Goal: Task Accomplishment & Management: Use online tool/utility

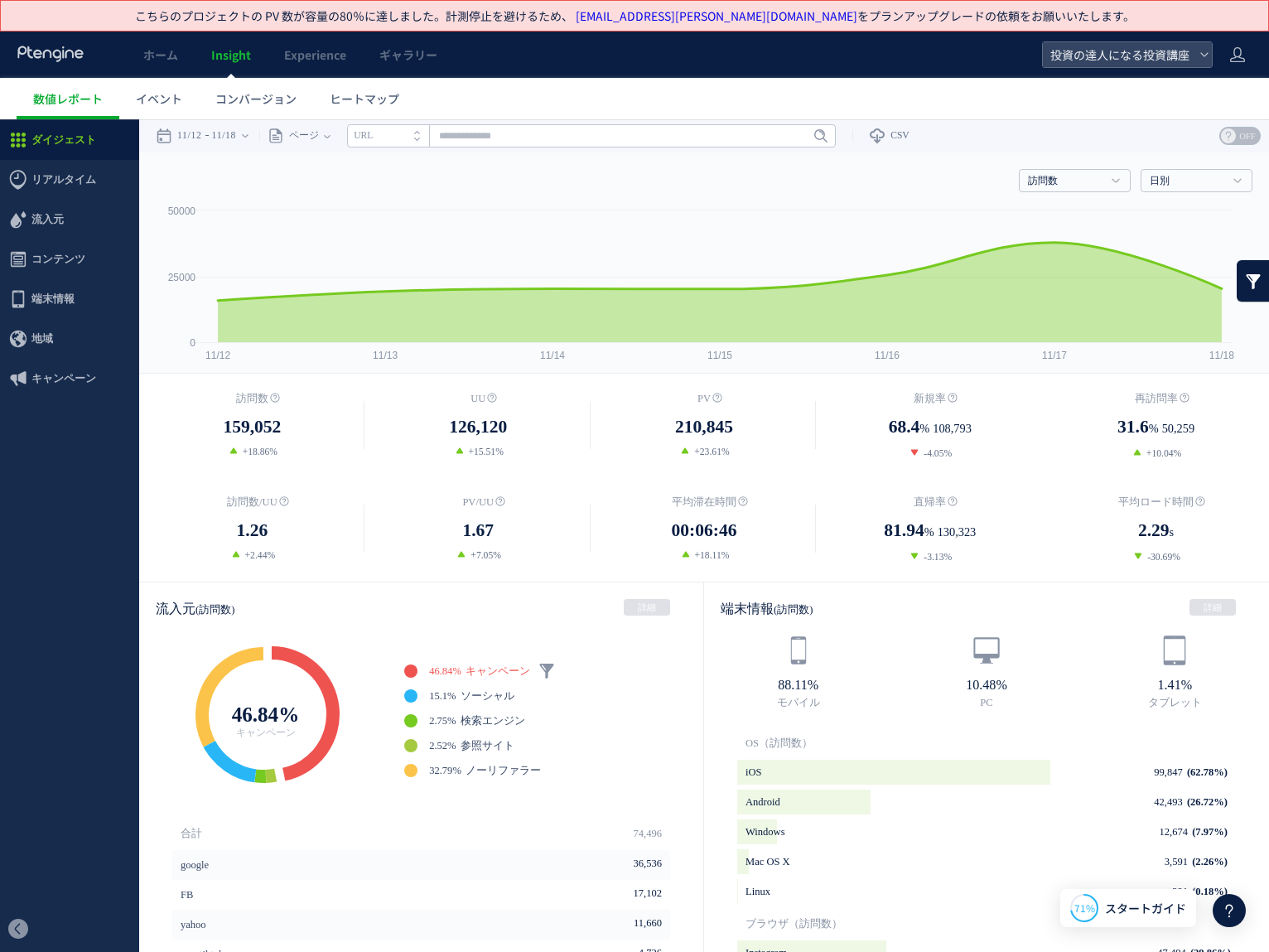
click at [72, 61] on icon at bounding box center [50, 53] width 69 height 16
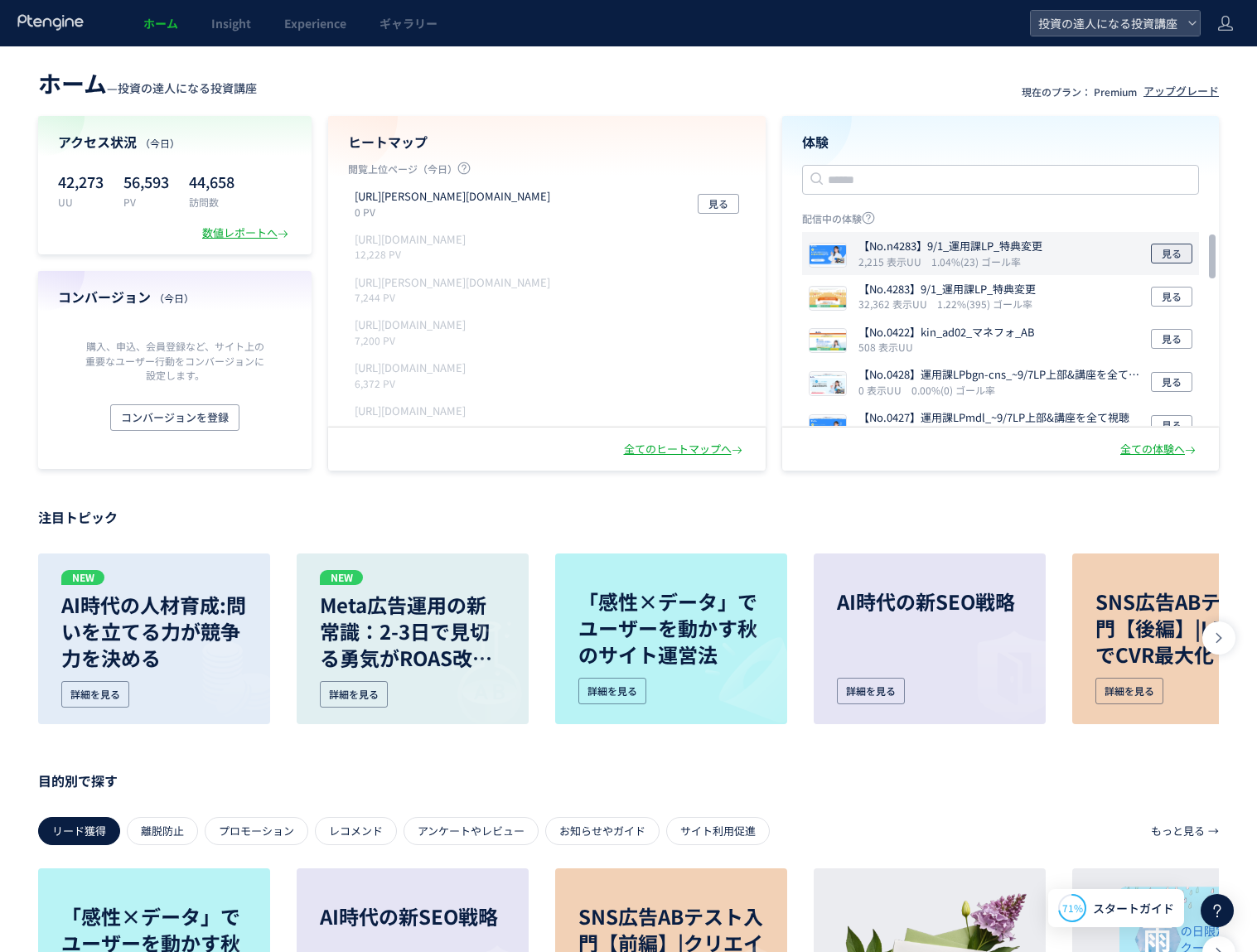
click at [1173, 254] on span "見る" at bounding box center [1171, 253] width 20 height 20
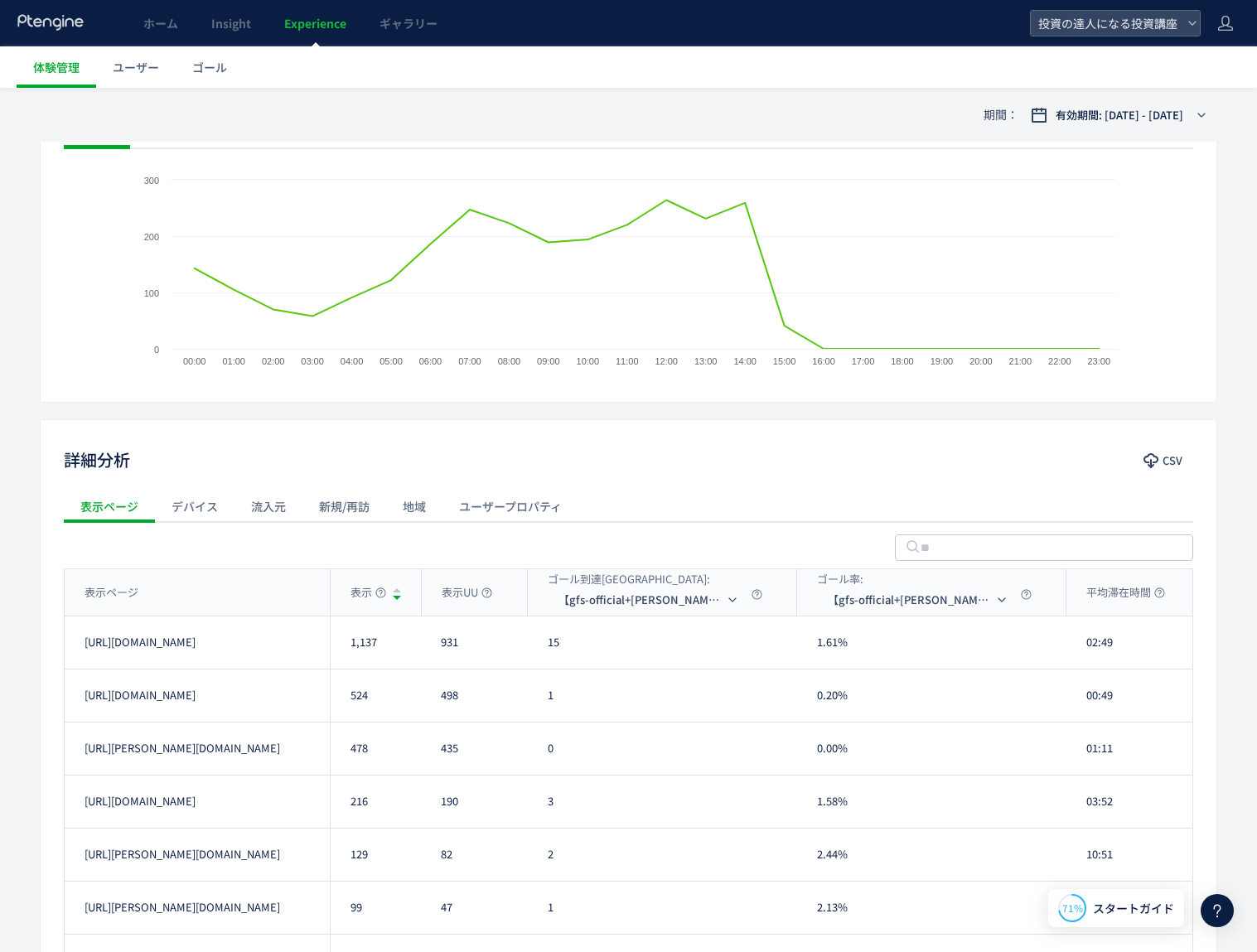
scroll to position [487, 0]
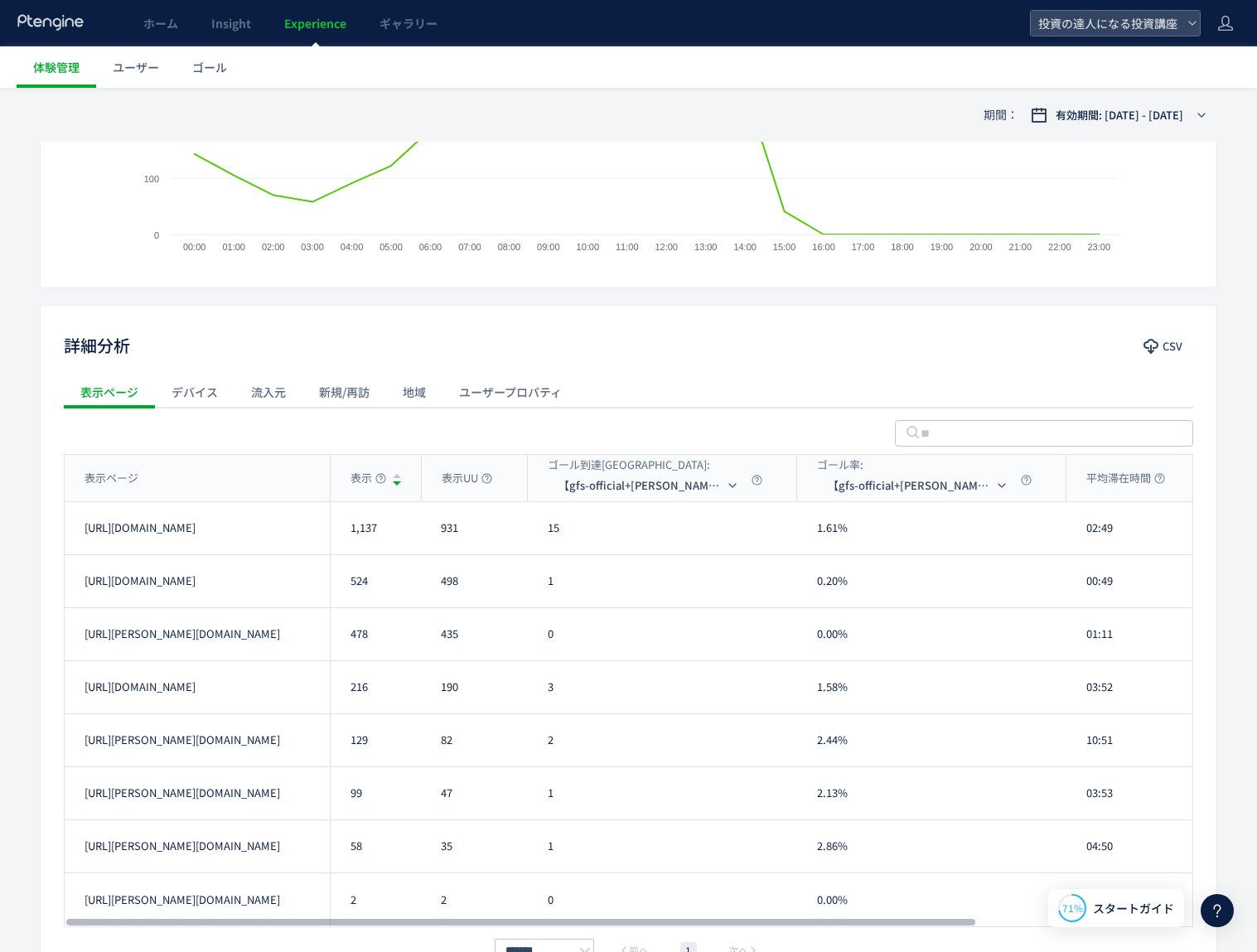
click at [369, 395] on div "新規/再訪" at bounding box center [344, 392] width 84 height 33
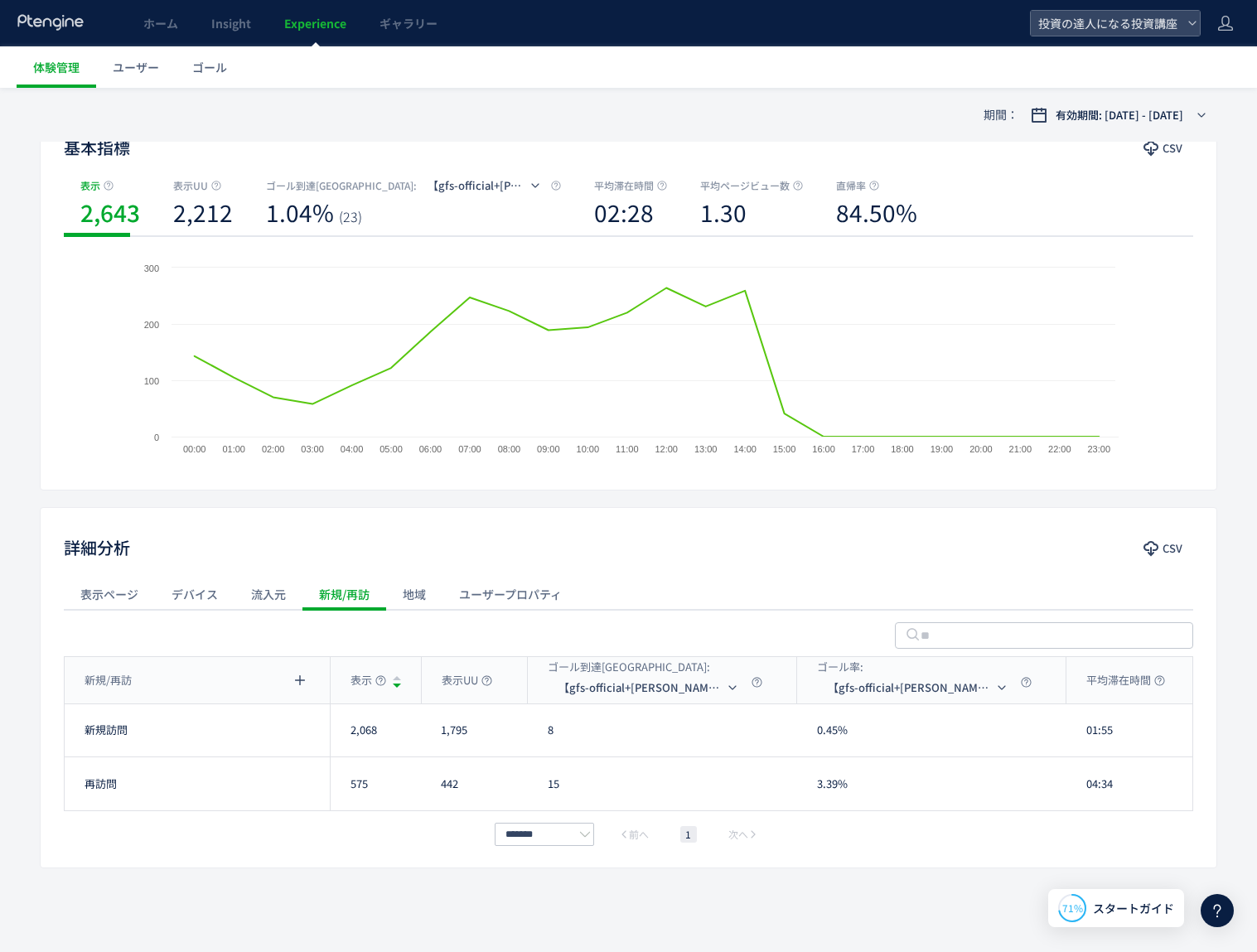
scroll to position [195, 0]
click at [117, 588] on div "表示ページ" at bounding box center [109, 594] width 91 height 33
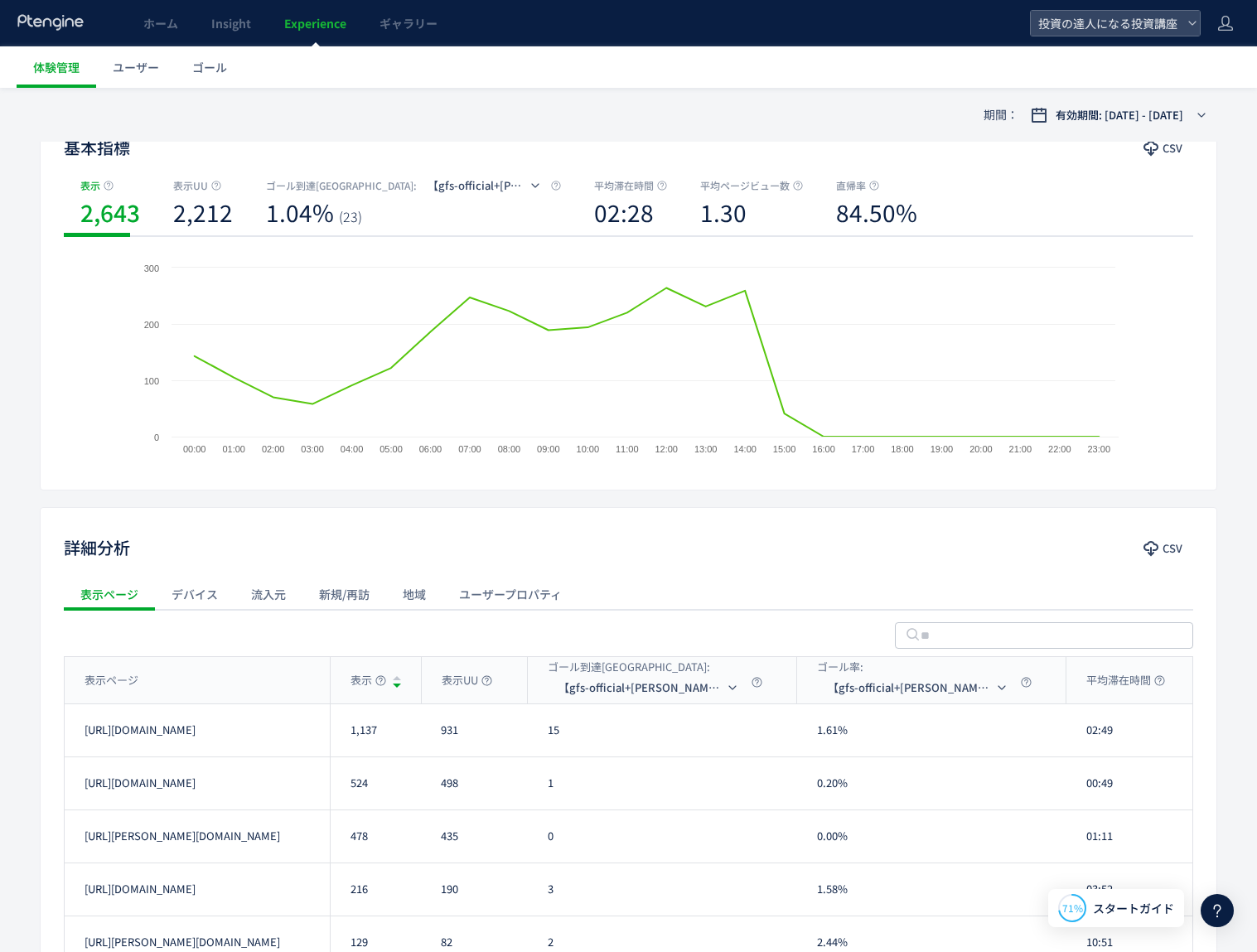
scroll to position [0, 0]
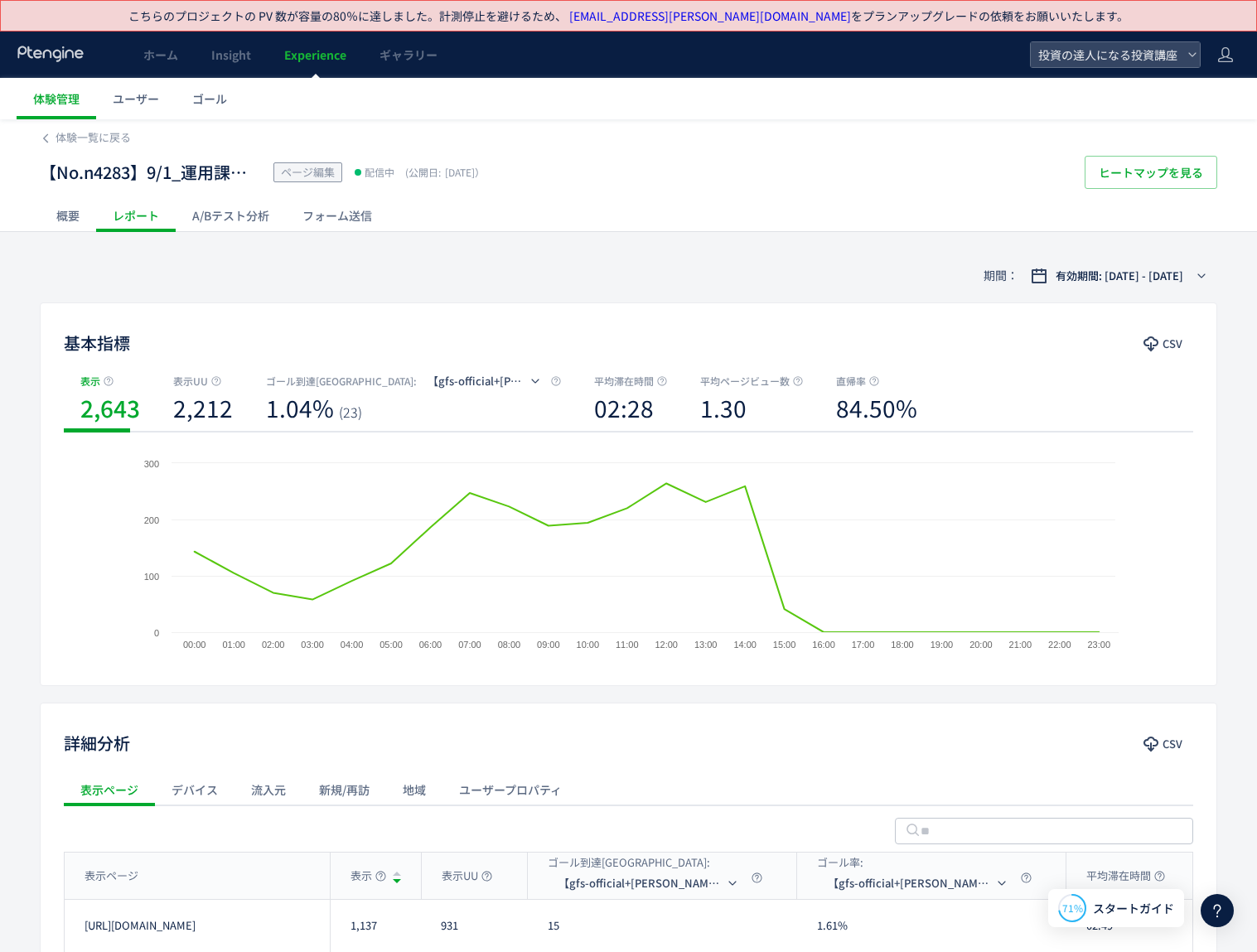
click at [215, 223] on div "A/Bテスト分析" at bounding box center [230, 215] width 110 height 33
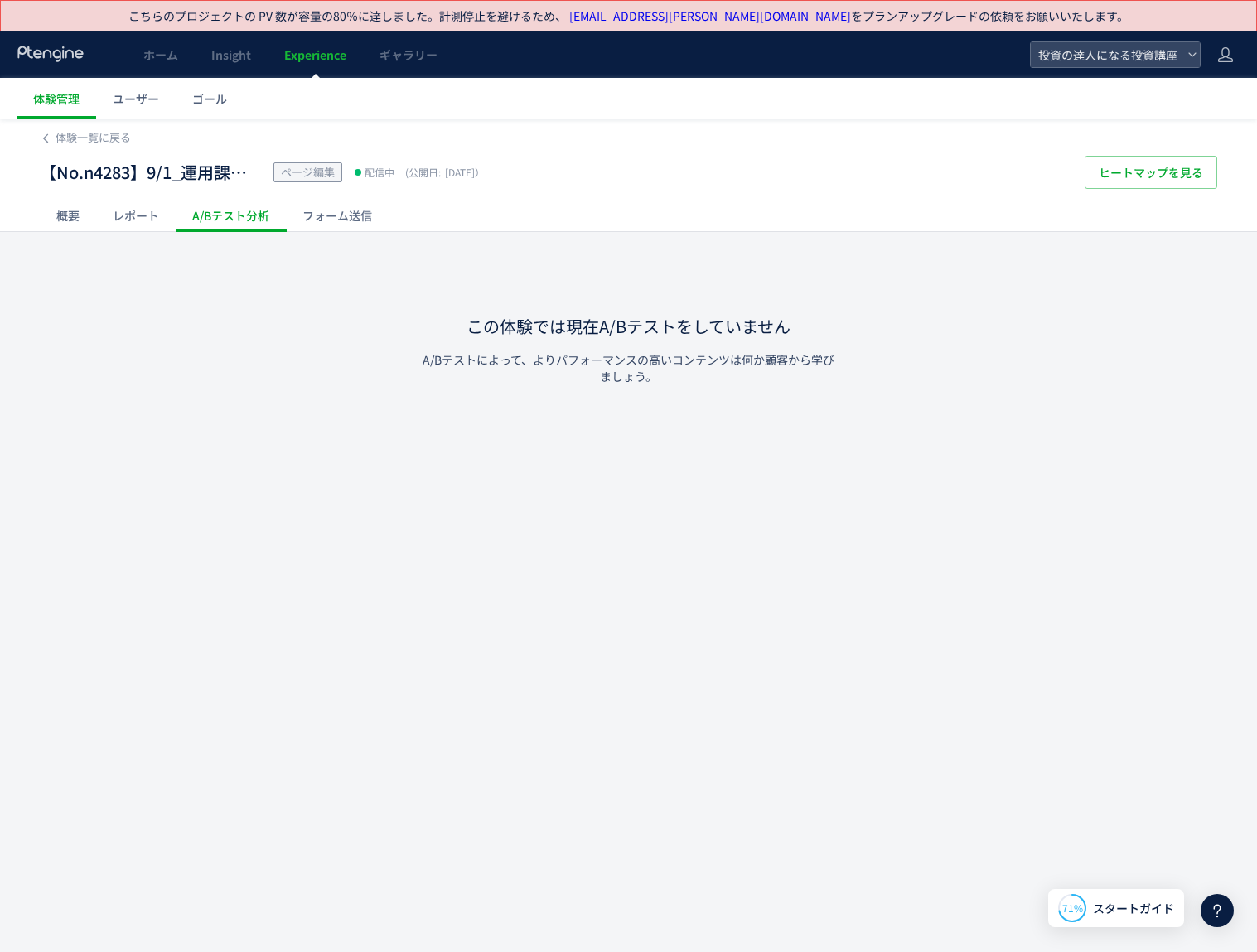
click at [159, 220] on div "レポート" at bounding box center [136, 215] width 79 height 33
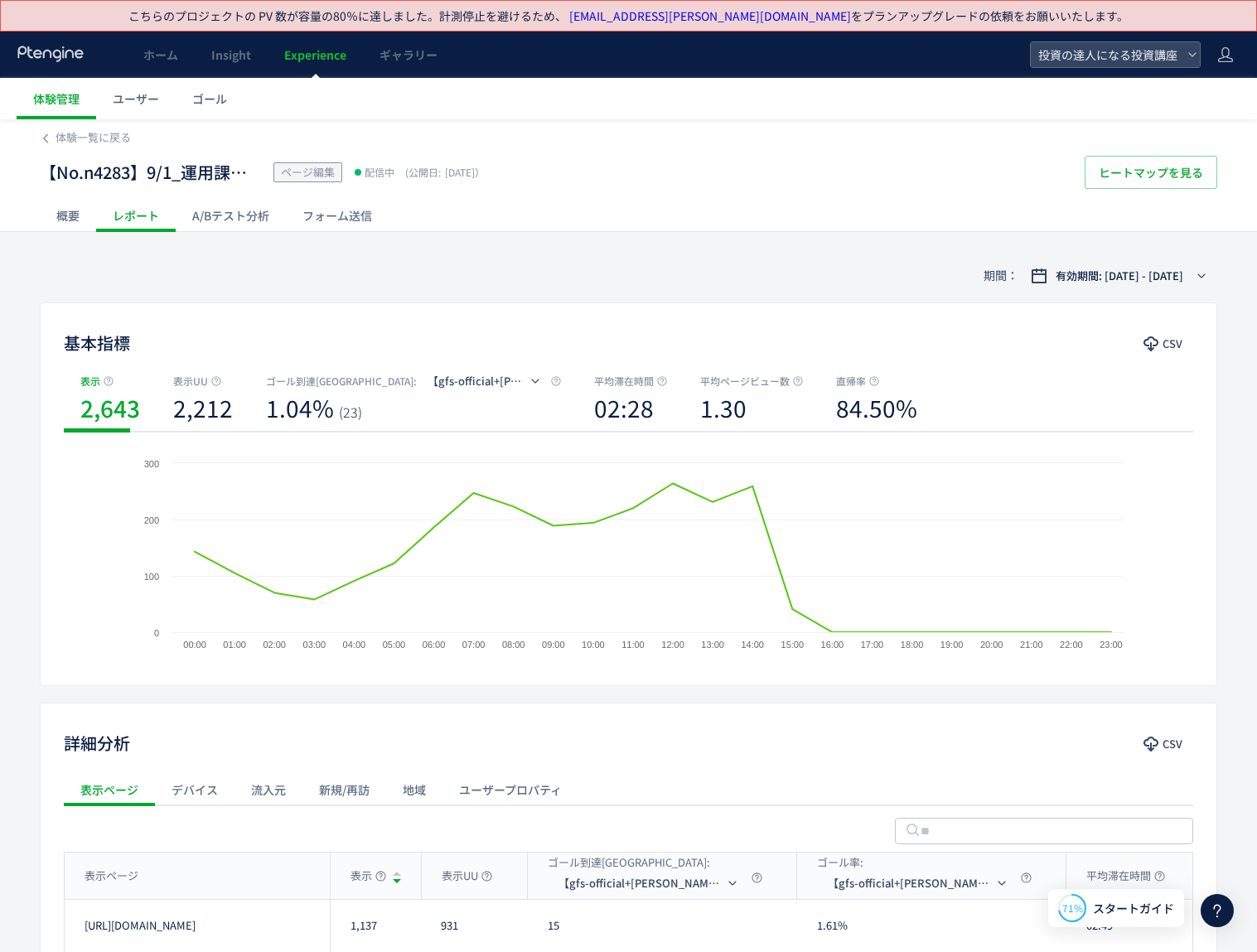
click at [63, 214] on div "概要" at bounding box center [68, 215] width 56 height 33
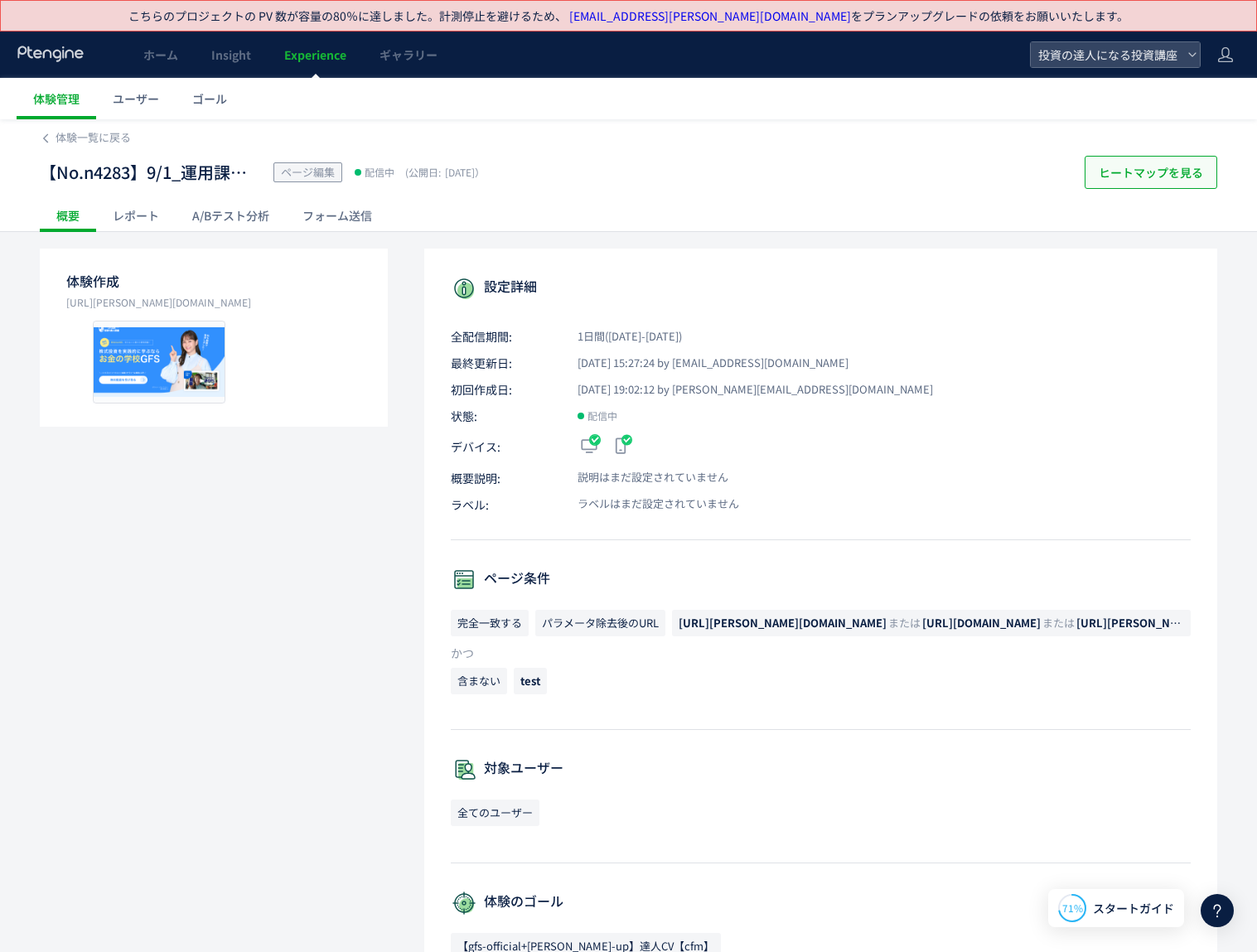
click at [1109, 183] on span "ヒートマップを見る" at bounding box center [1150, 172] width 104 height 33
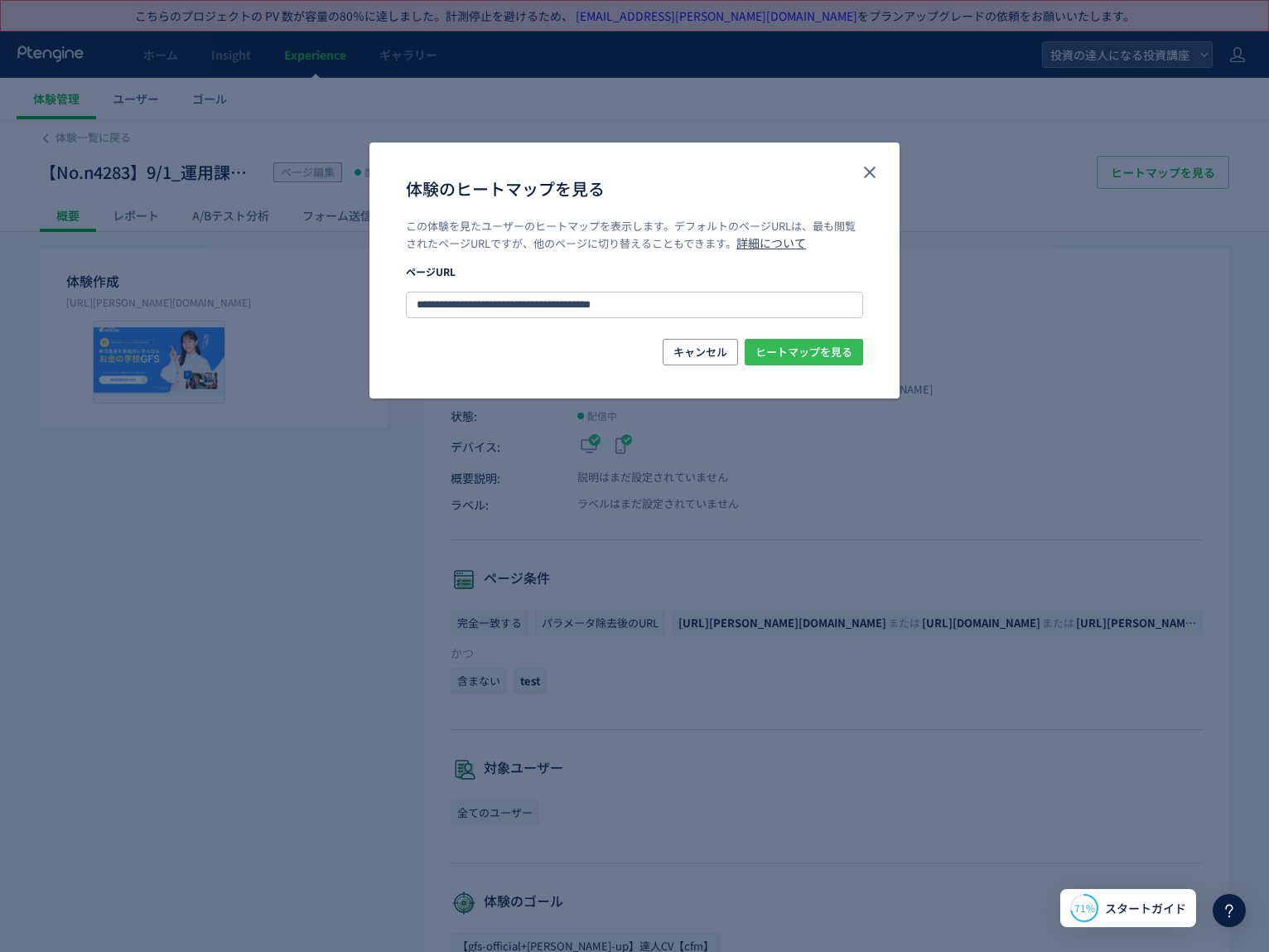
click at [824, 347] on span "ヒートマップを見る" at bounding box center [804, 351] width 97 height 26
click at [874, 165] on icon "close" at bounding box center [870, 171] width 20 height 20
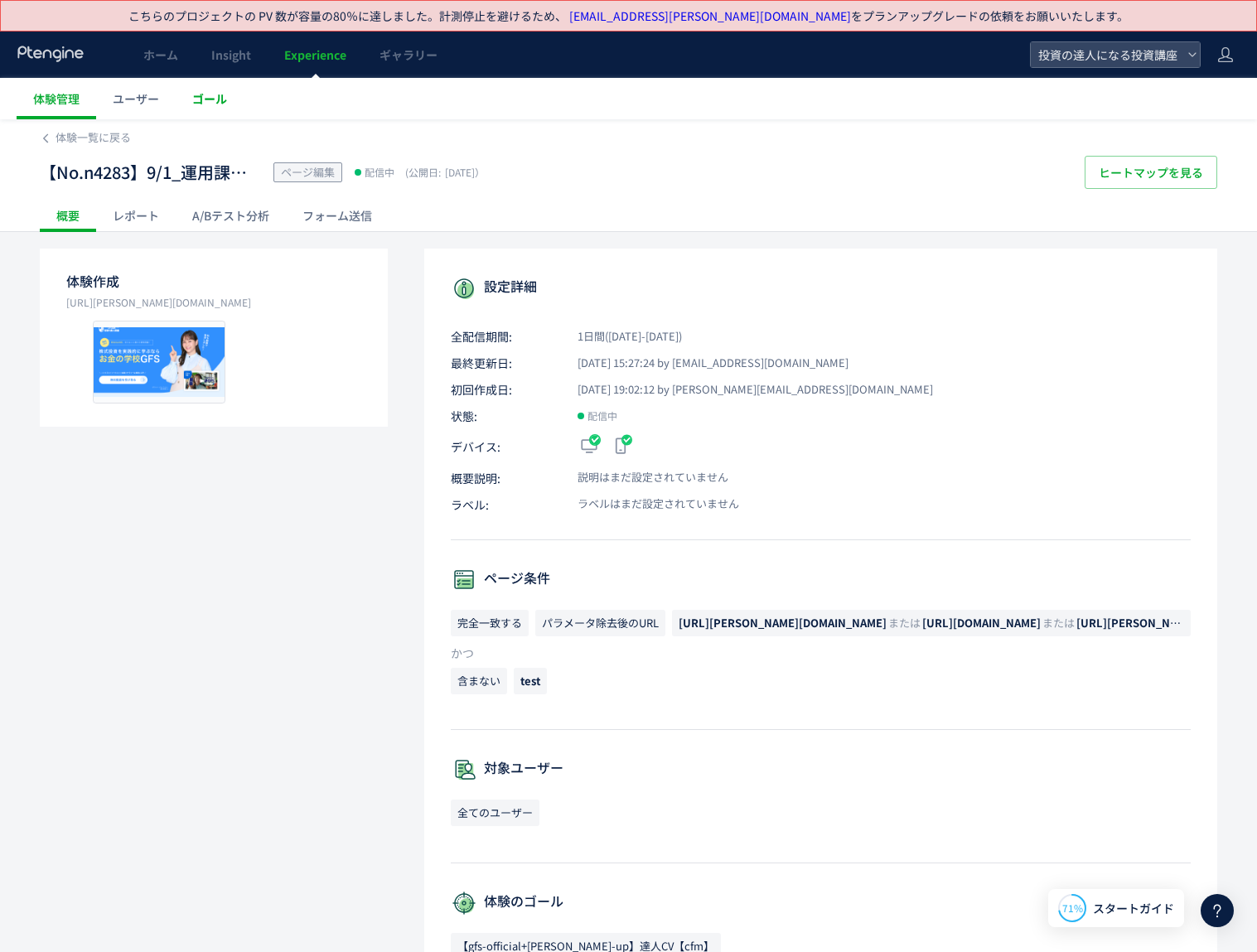
click at [198, 100] on span "ゴール" at bounding box center [209, 98] width 35 height 16
